Goal: Information Seeking & Learning: Learn about a topic

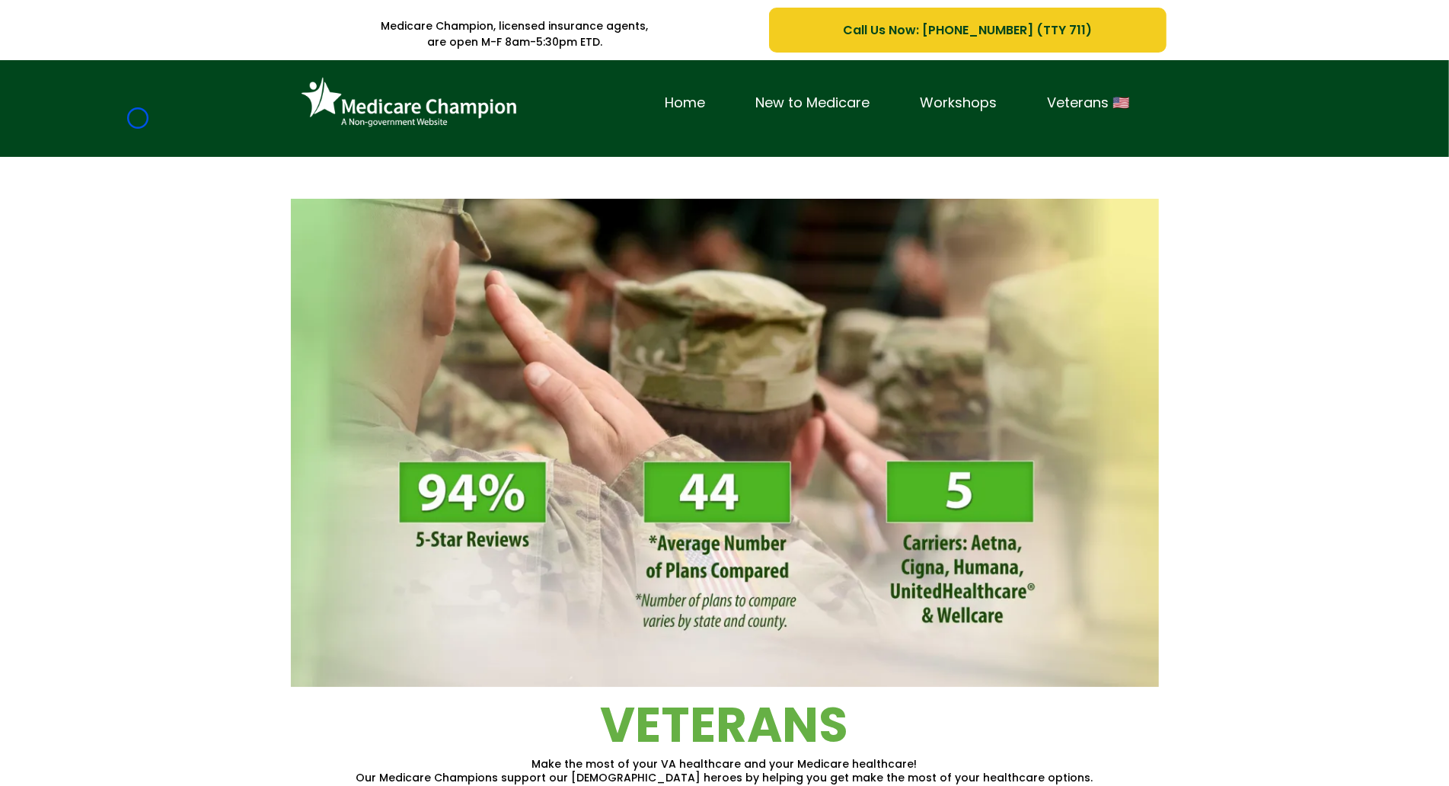
click at [138, 118] on div "Home New to Medicare Workshops Veterans 🇺🇸" at bounding box center [724, 108] width 1449 height 97
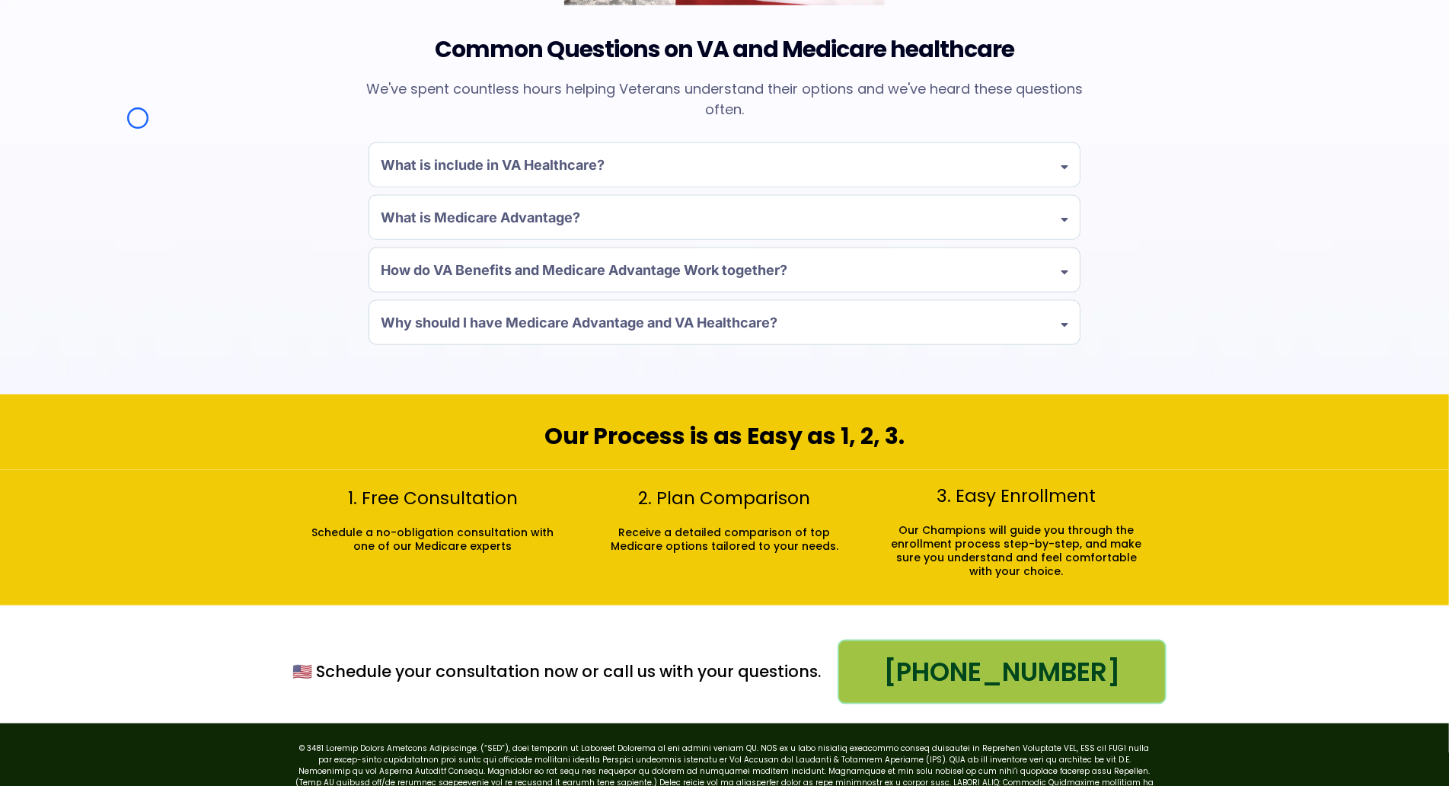
scroll to position [1457, 0]
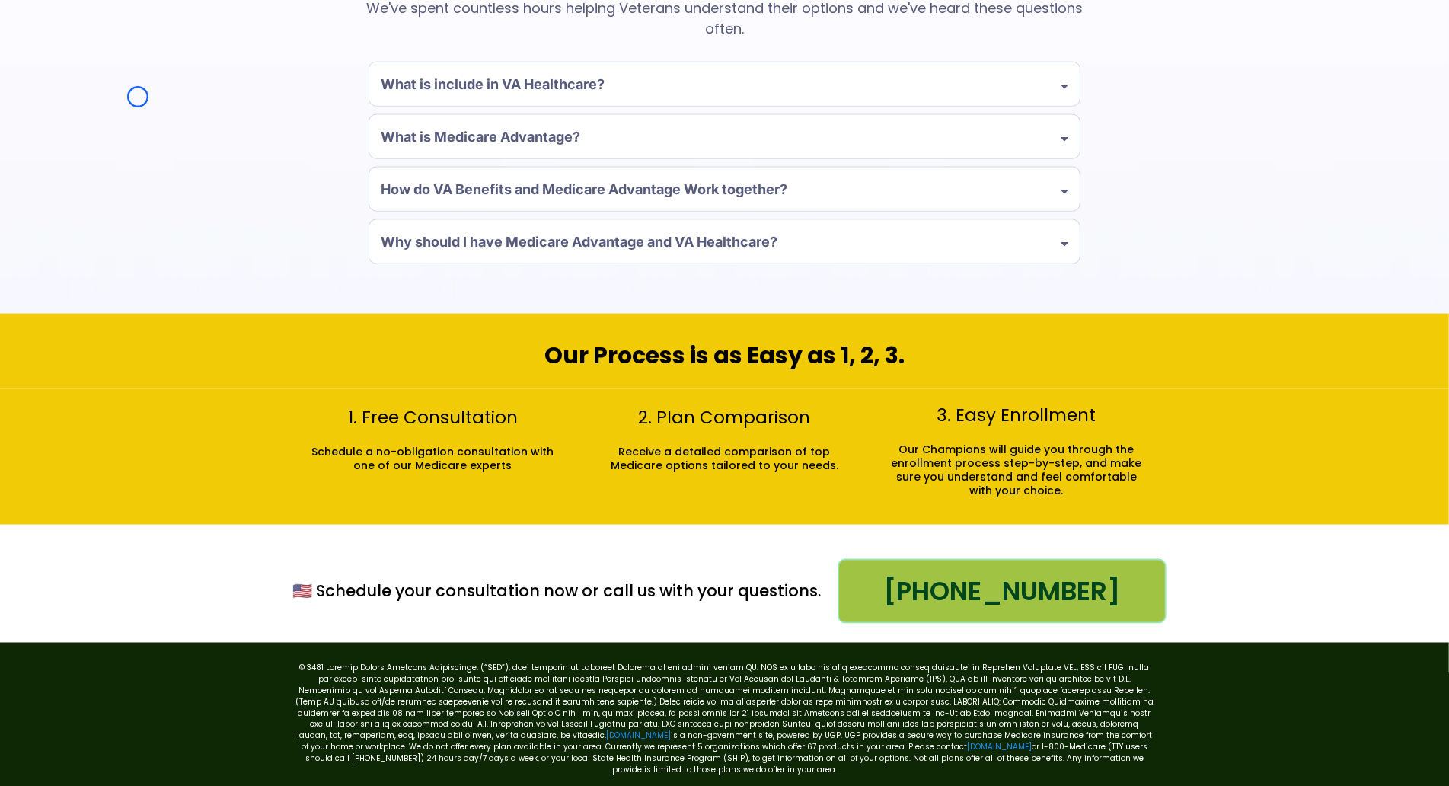
scroll to position [0, 0]
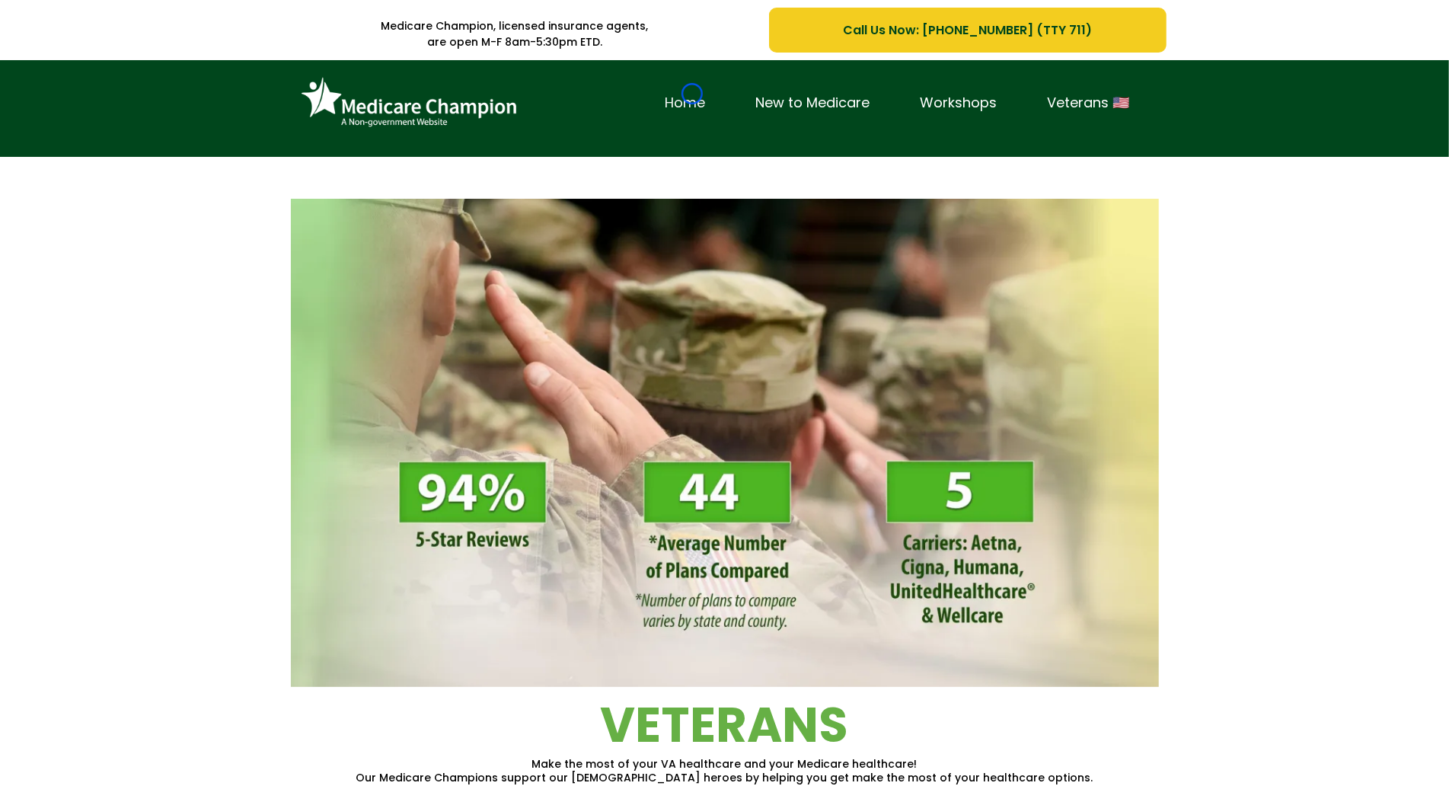
click at [692, 94] on link "Home" at bounding box center [686, 103] width 91 height 24
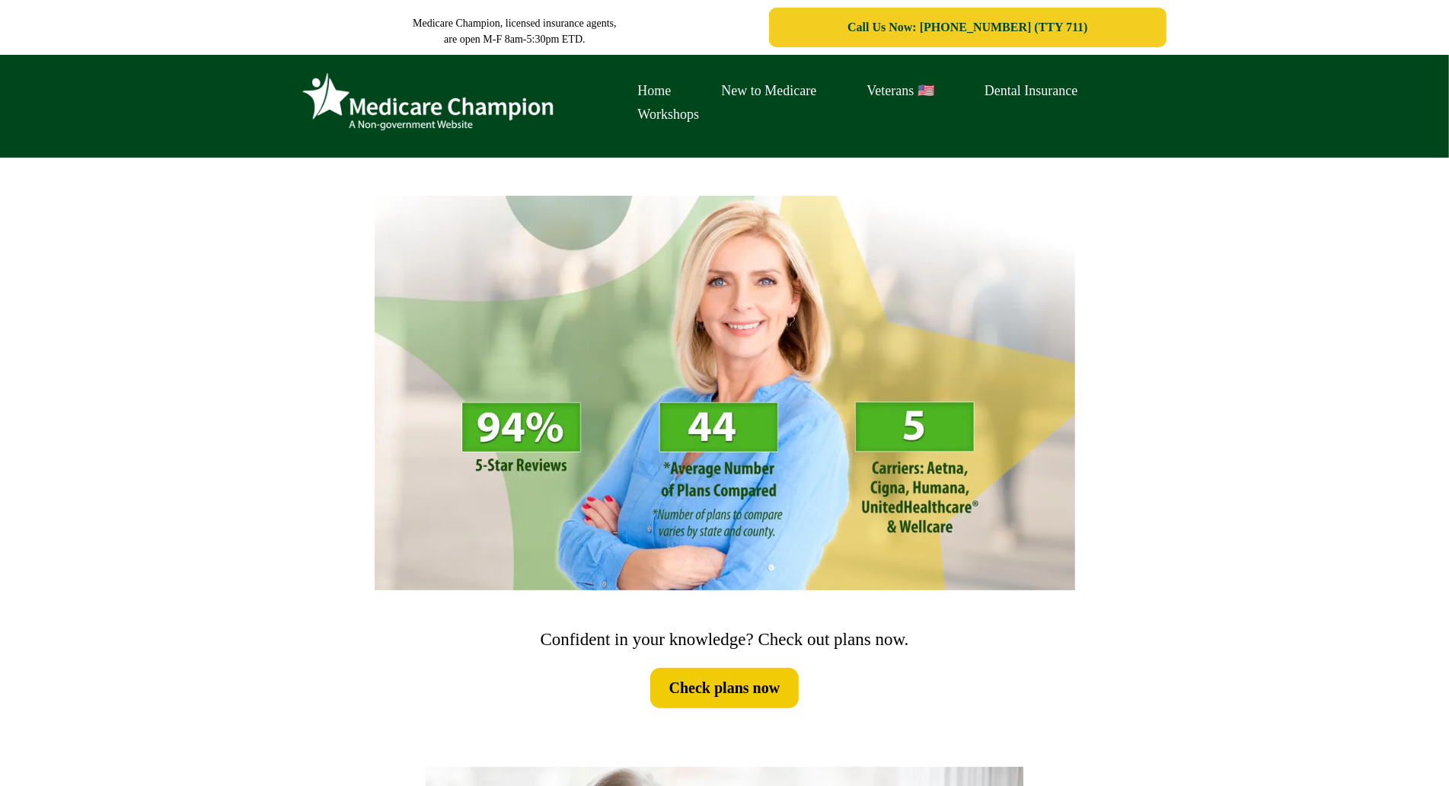
click at [692, 94] on link "Home" at bounding box center [655, 91] width 84 height 24
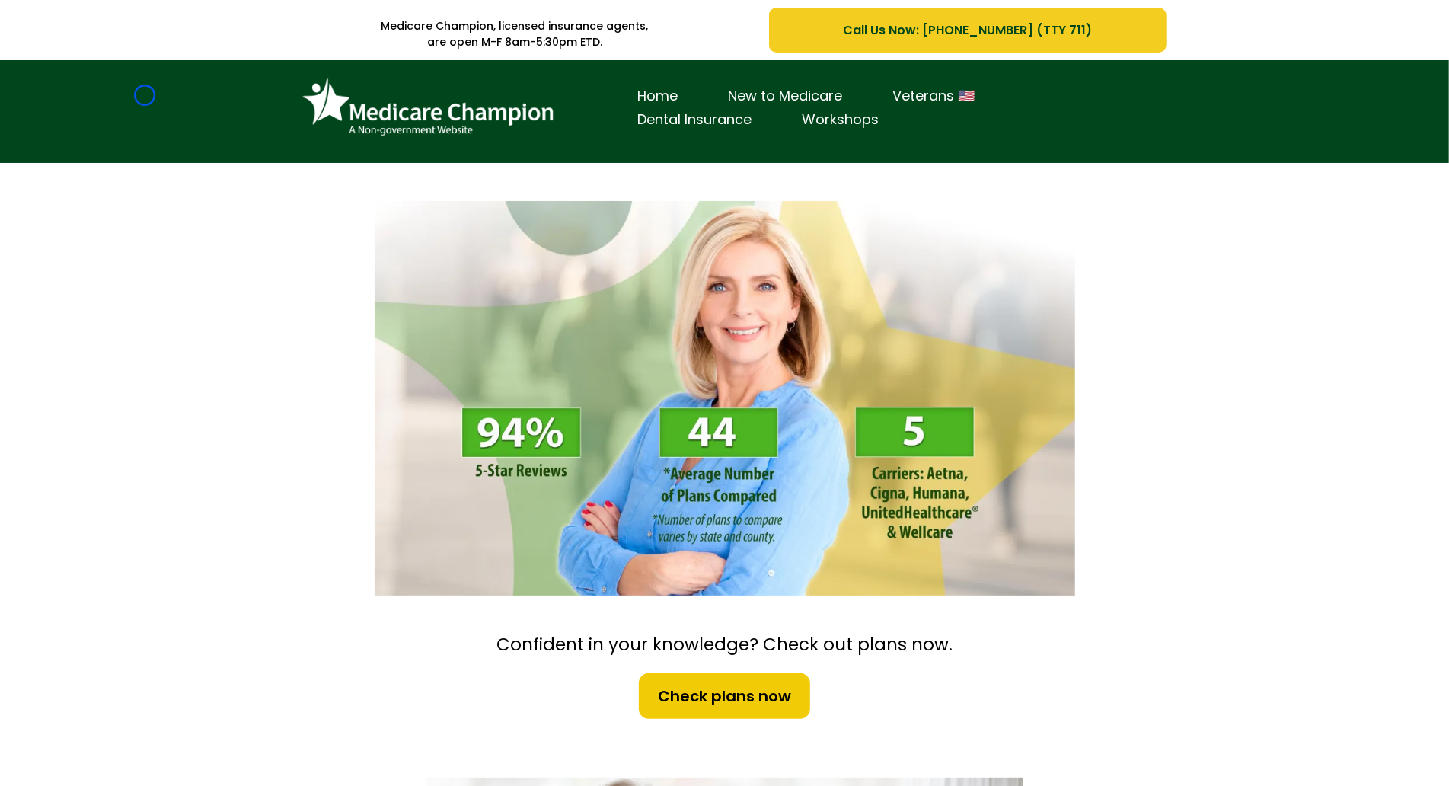
click at [145, 95] on div "Home New to Medicare Veterans 🇺🇸 Dental Insurance Workshops" at bounding box center [724, 111] width 1449 height 103
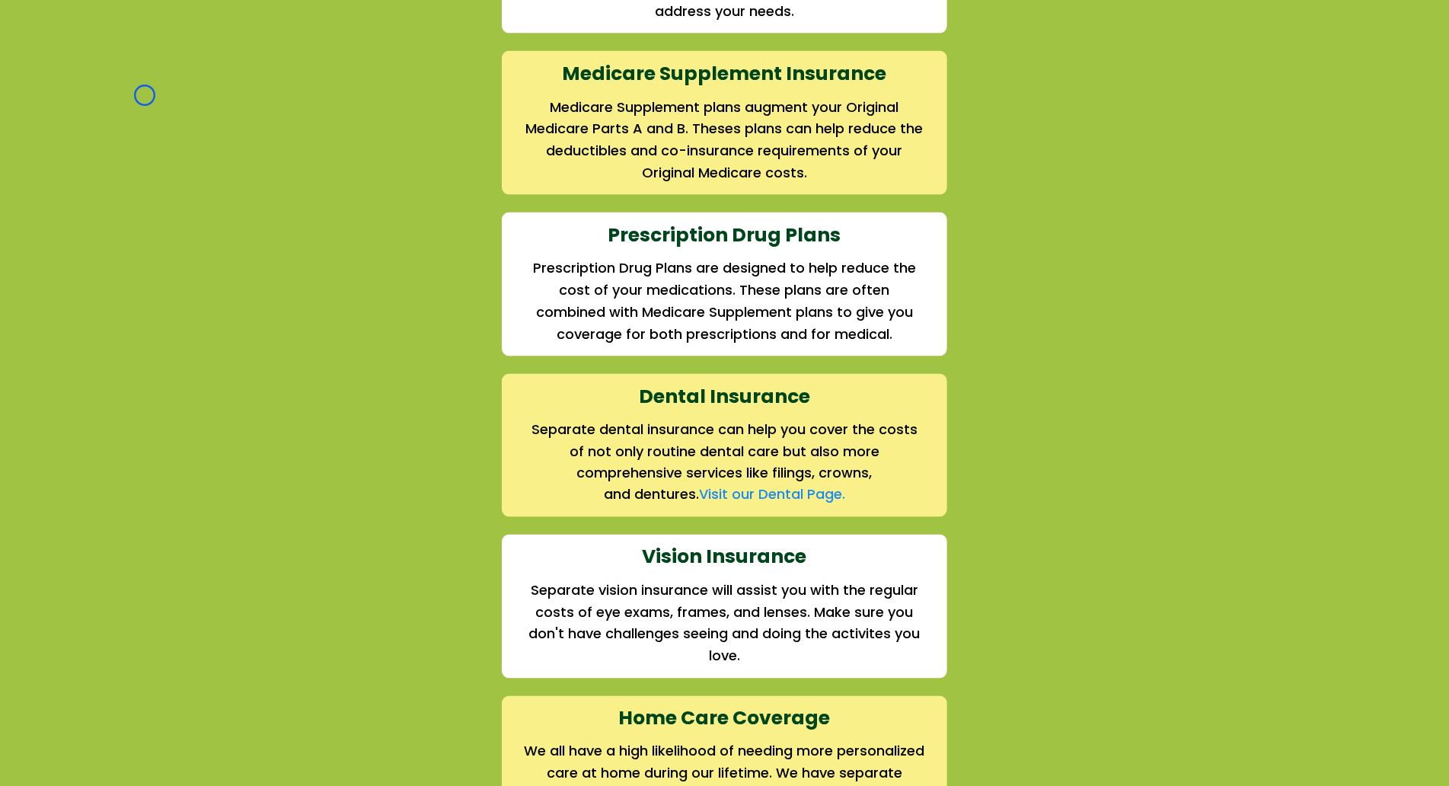
scroll to position [1765, 0]
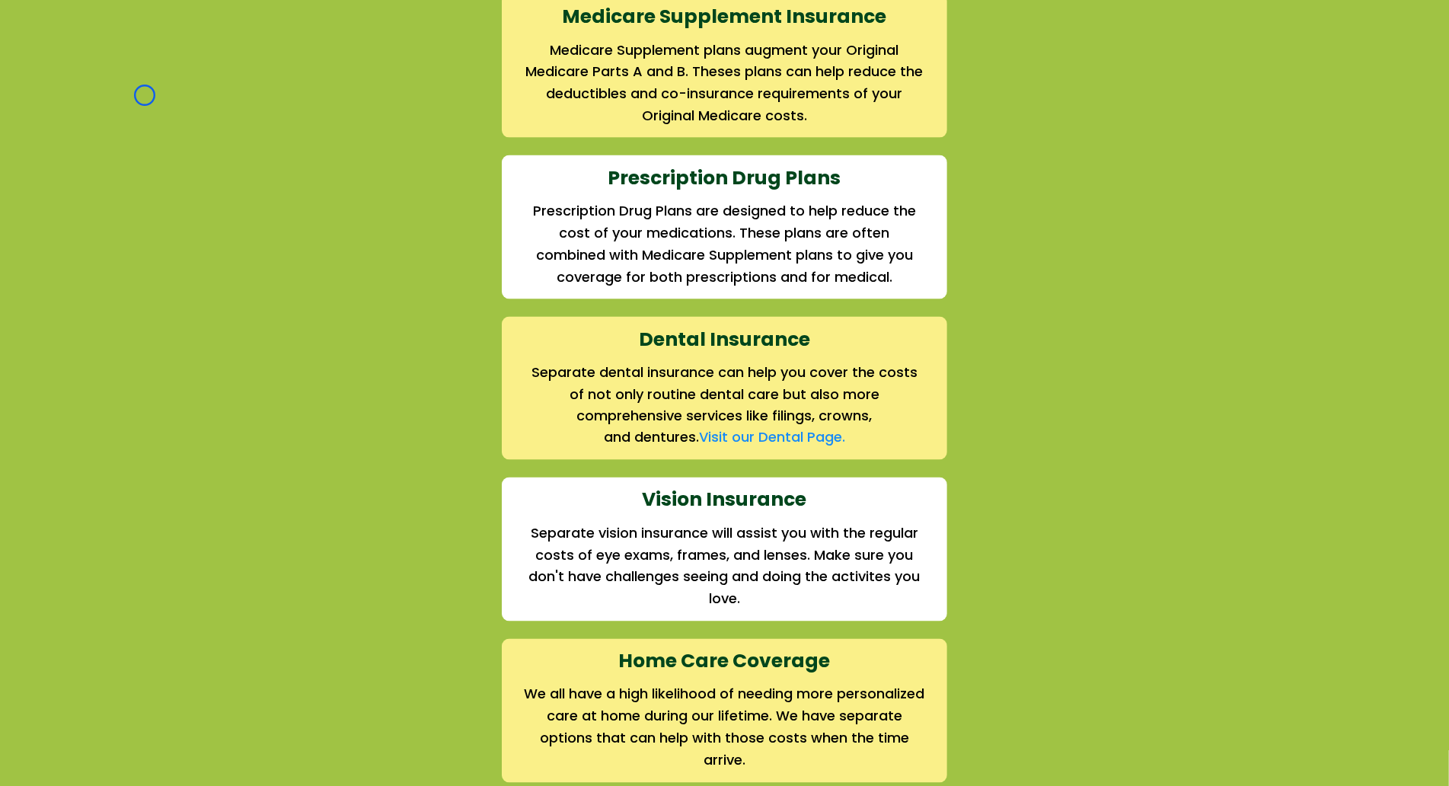
click at [145, 95] on div "We offer the full suite of options for Medicare recipients Every person has a u…" at bounding box center [724, 222] width 1449 height 1182
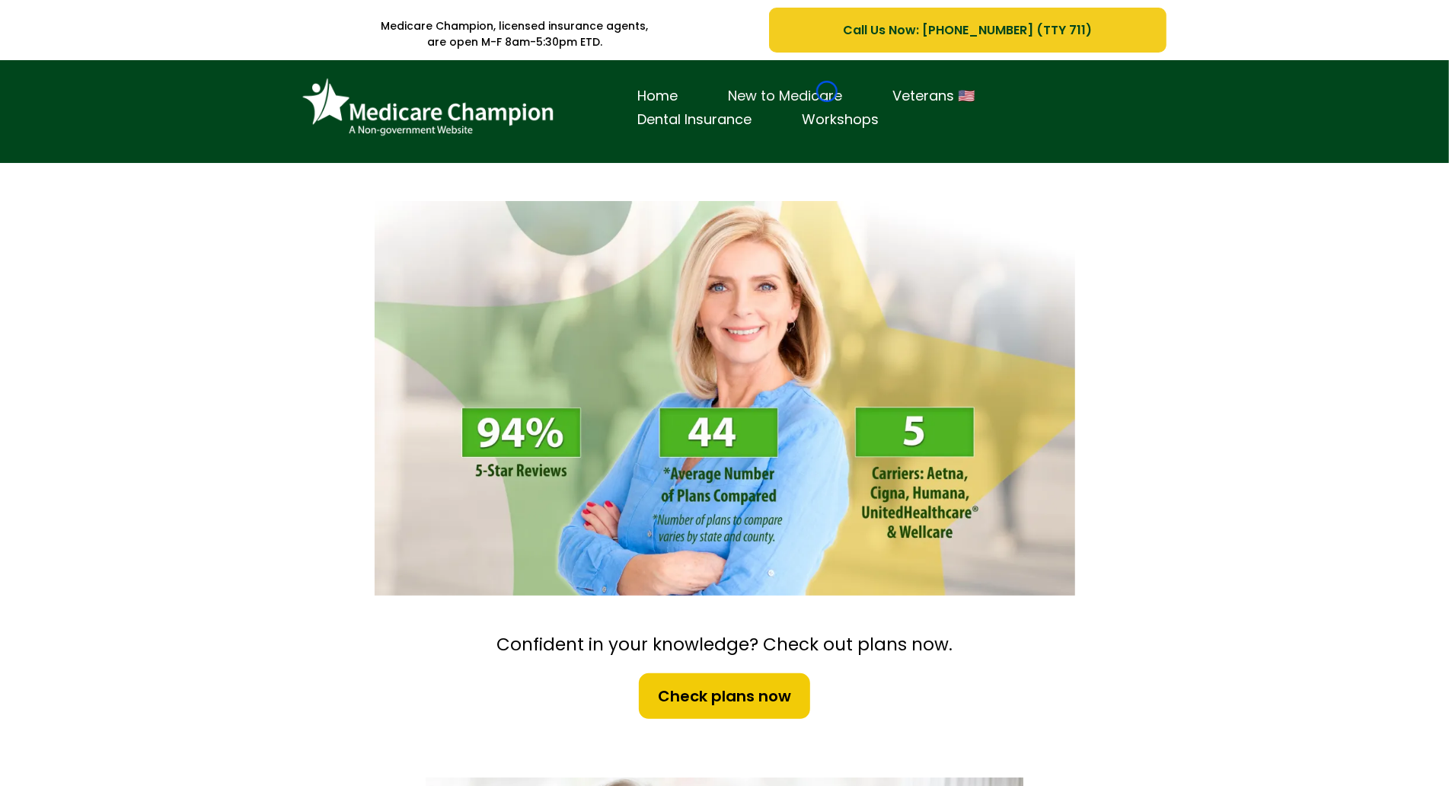
click at [827, 91] on link "New to Medicare" at bounding box center [786, 97] width 165 height 24
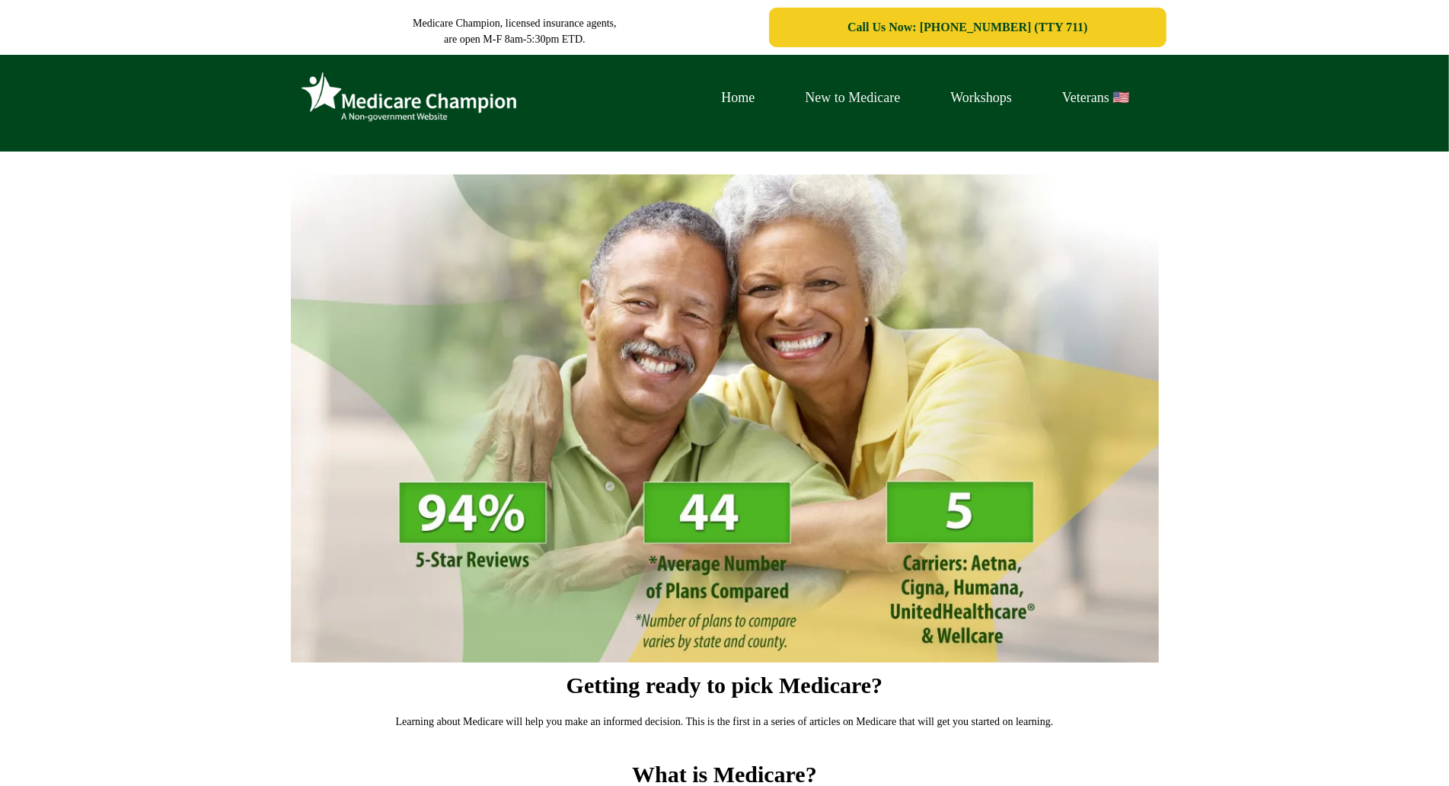
click at [827, 91] on link "New to Medicare" at bounding box center [853, 98] width 145 height 24
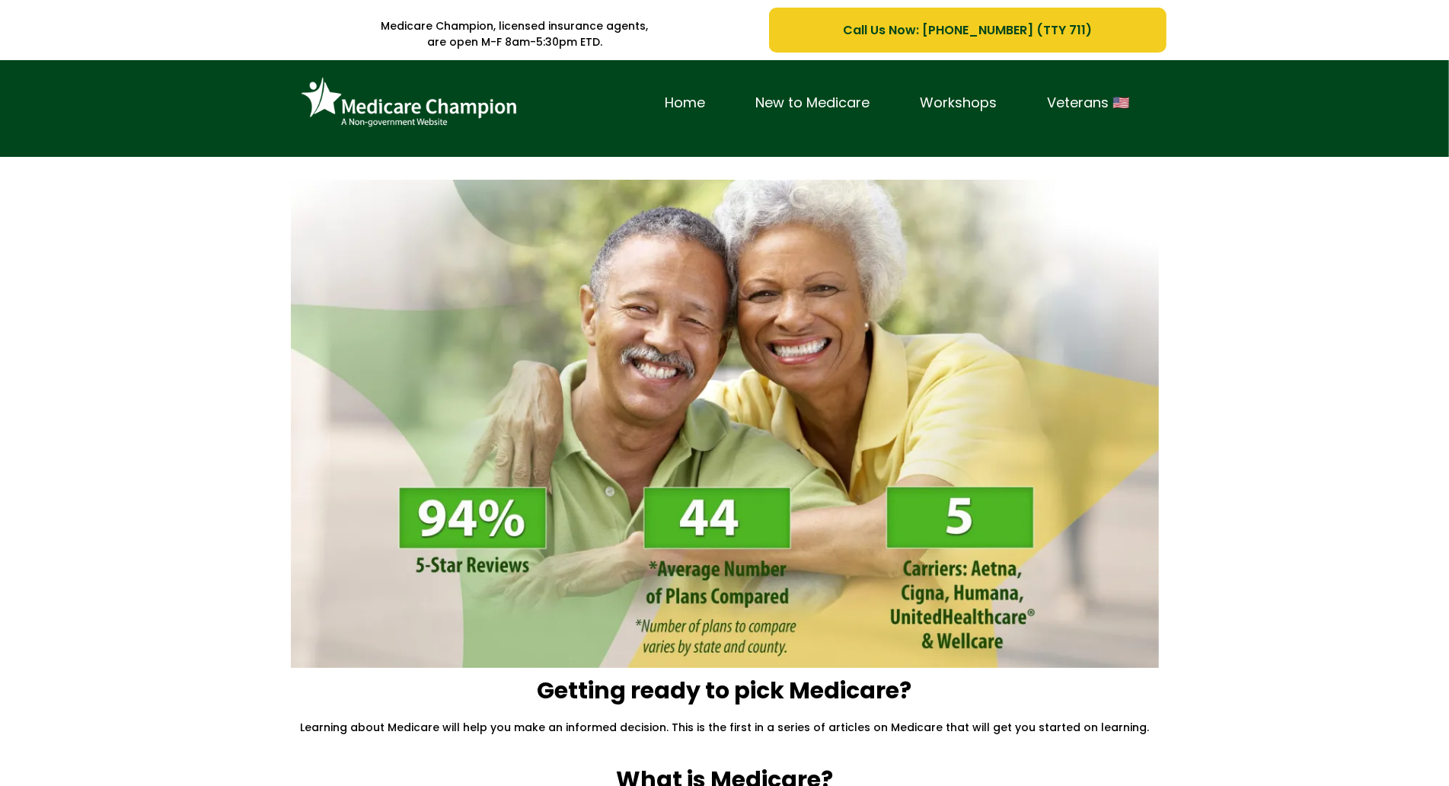
click at [133, 143] on div "Home New to Medicare Workshops Veterans 🇺🇸" at bounding box center [724, 108] width 1449 height 97
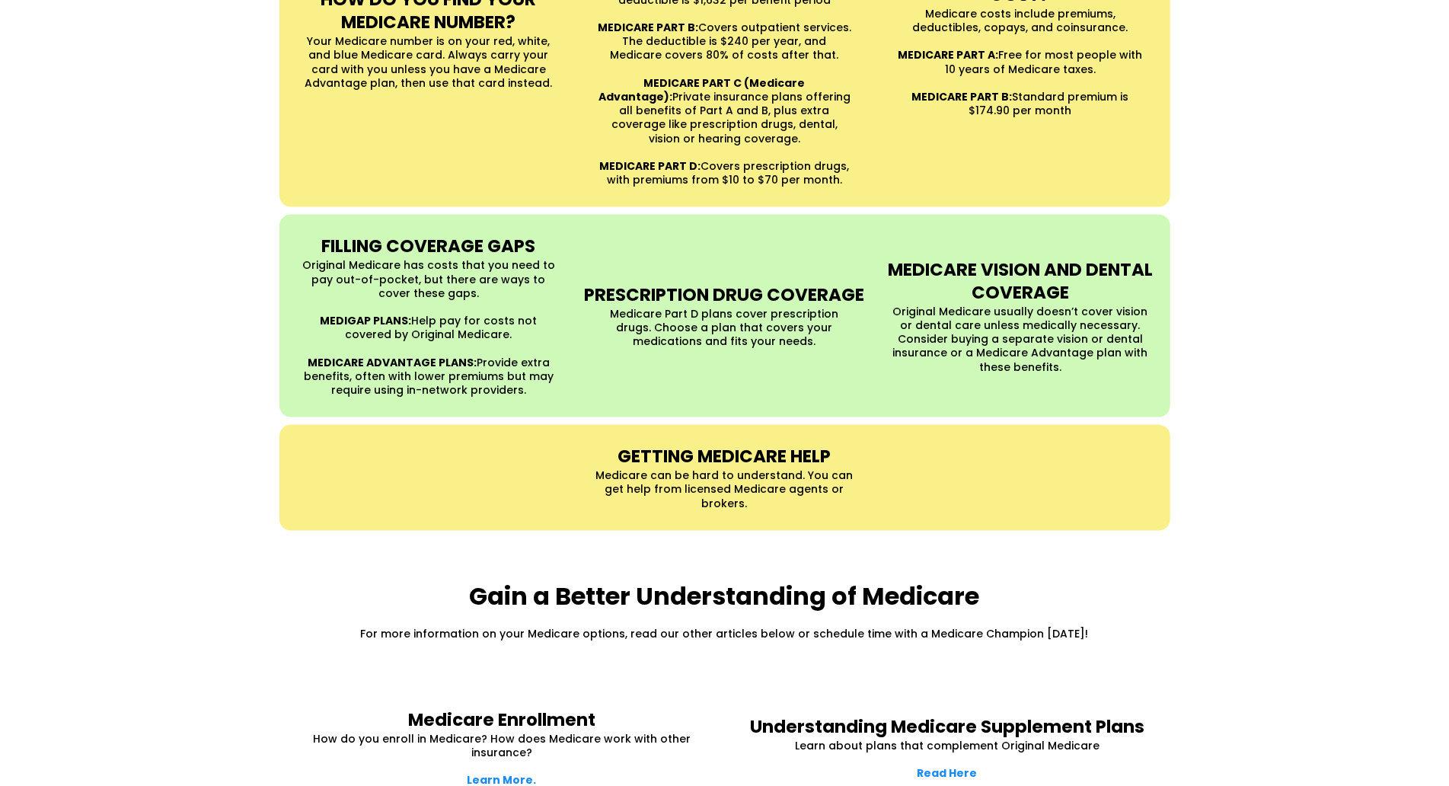
scroll to position [1534, 0]
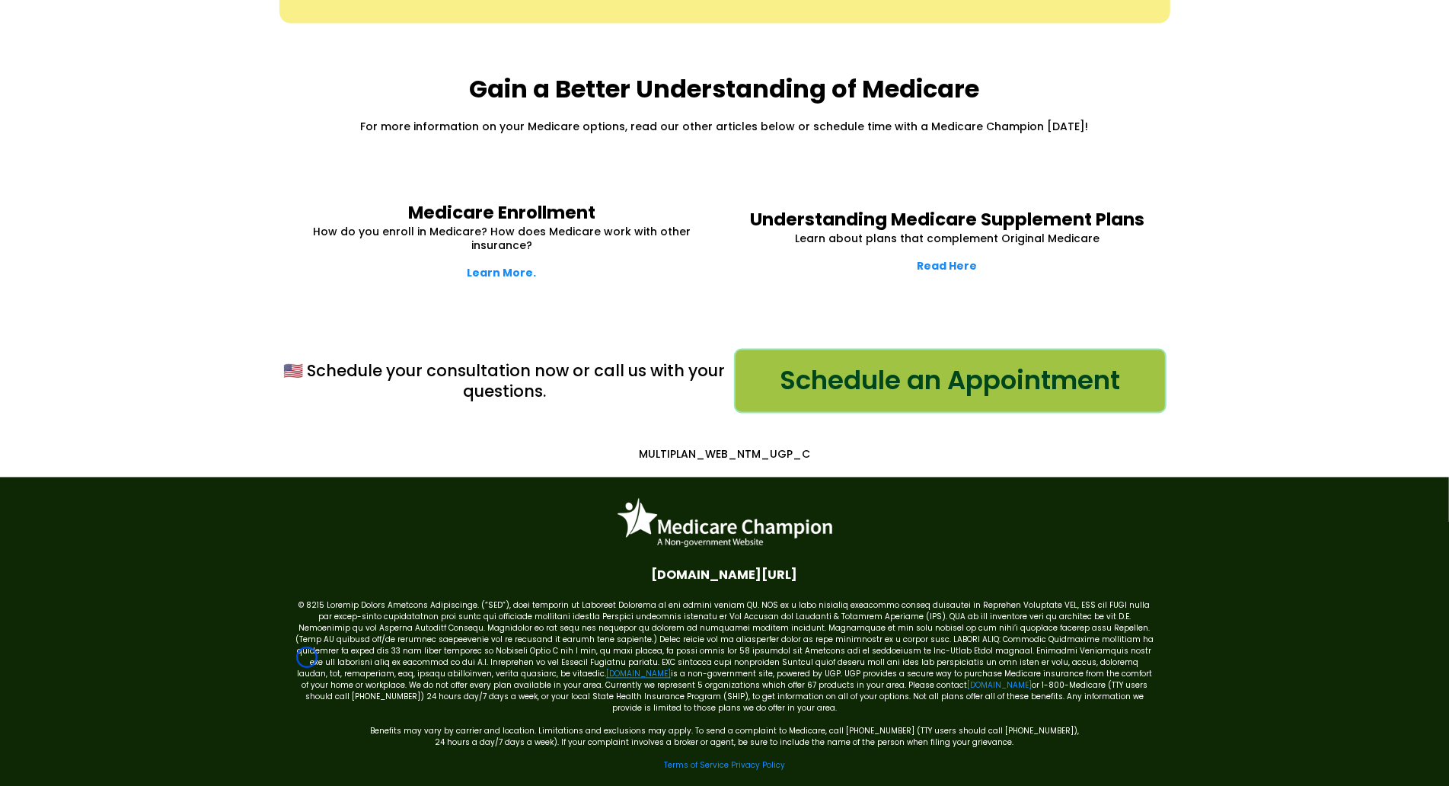
click at [606, 669] on link "[DOMAIN_NAME]" at bounding box center [638, 674] width 65 height 11
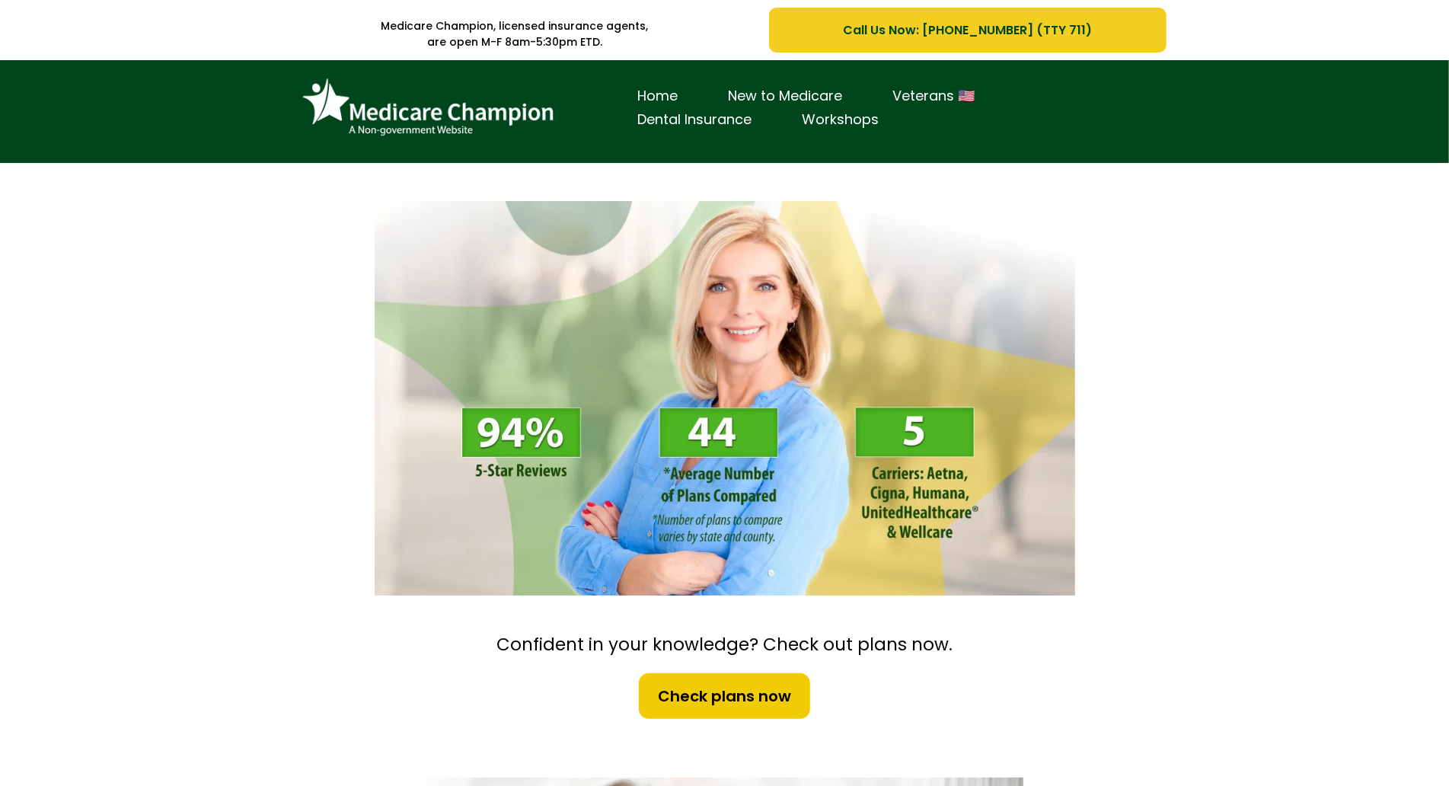
click at [111, 136] on div "Home New to Medicare Veterans 🇺🇸 Dental Insurance Workshops" at bounding box center [724, 111] width 1449 height 103
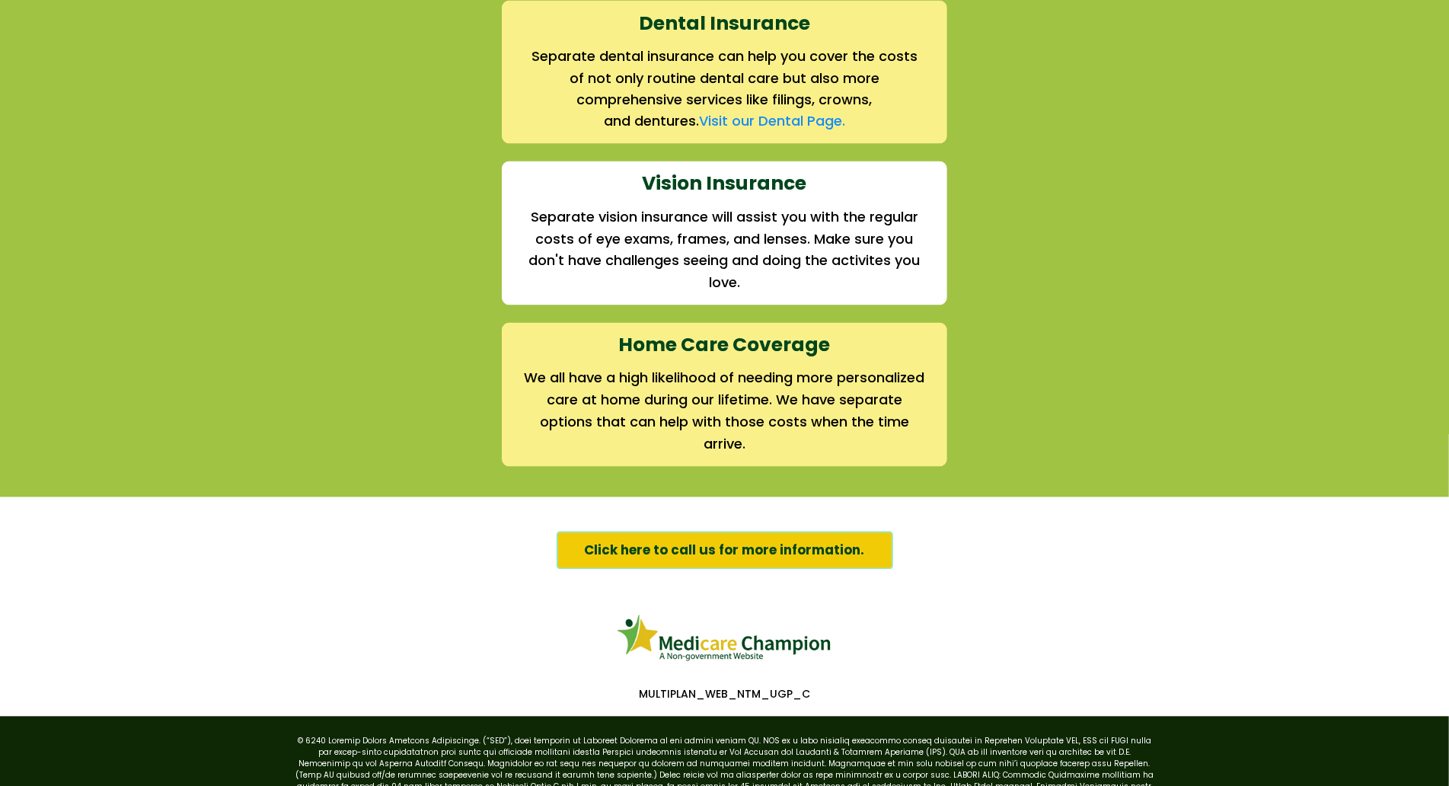
scroll to position [2215, 0]
